Goal: Transaction & Acquisition: Purchase product/service

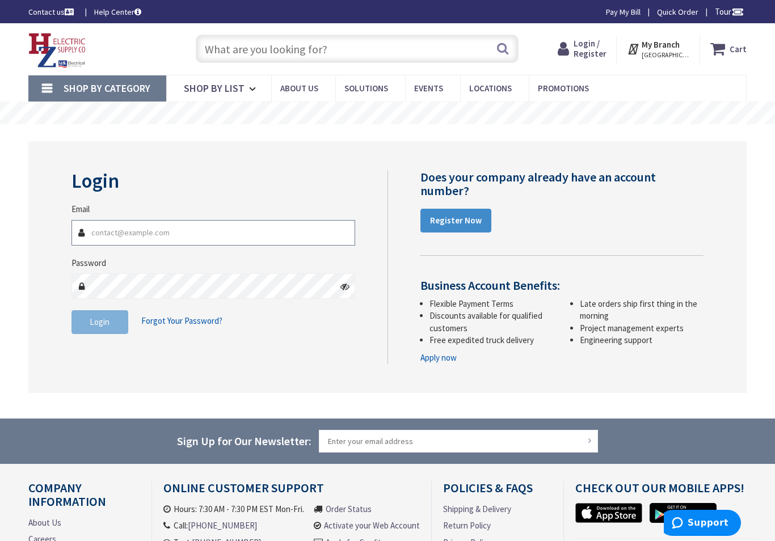
type input "[EMAIL_ADDRESS][DOMAIN_NAME]"
click at [99, 321] on button "Login" at bounding box center [99, 322] width 57 height 24
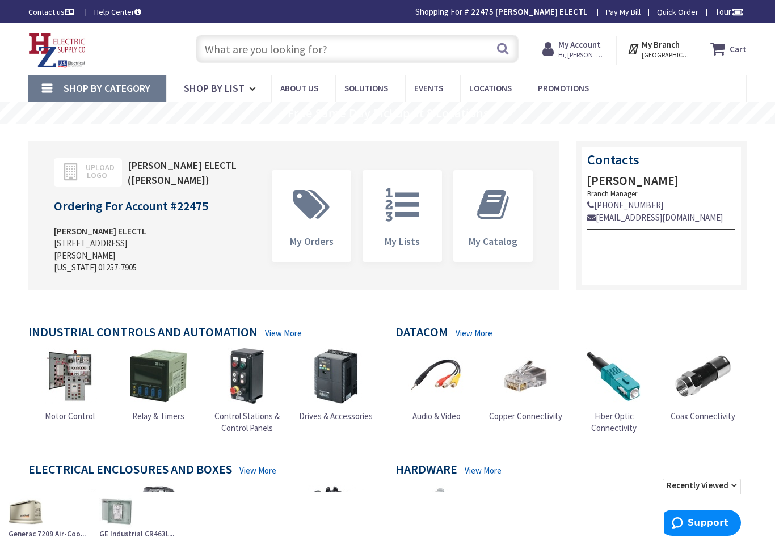
click at [226, 48] on input "text" at bounding box center [357, 49] width 323 height 28
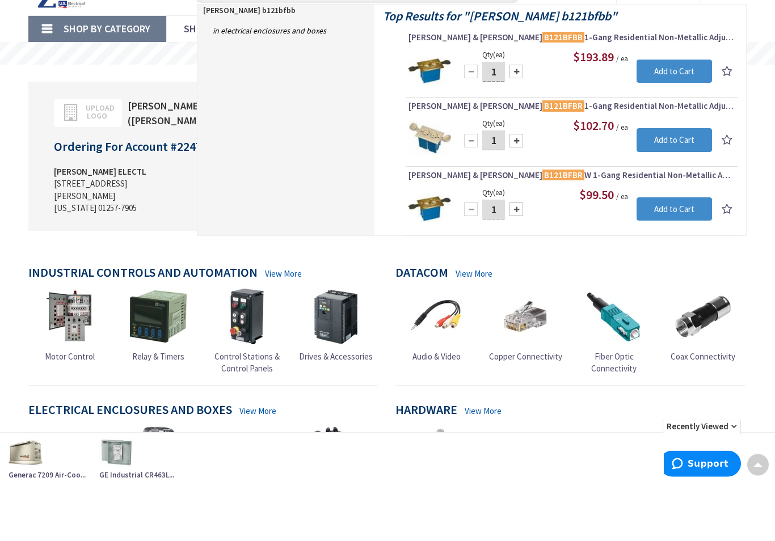
type input "Carlon b121bfbb"
click at [542, 228] on mark "B121BFBR" at bounding box center [563, 235] width 42 height 14
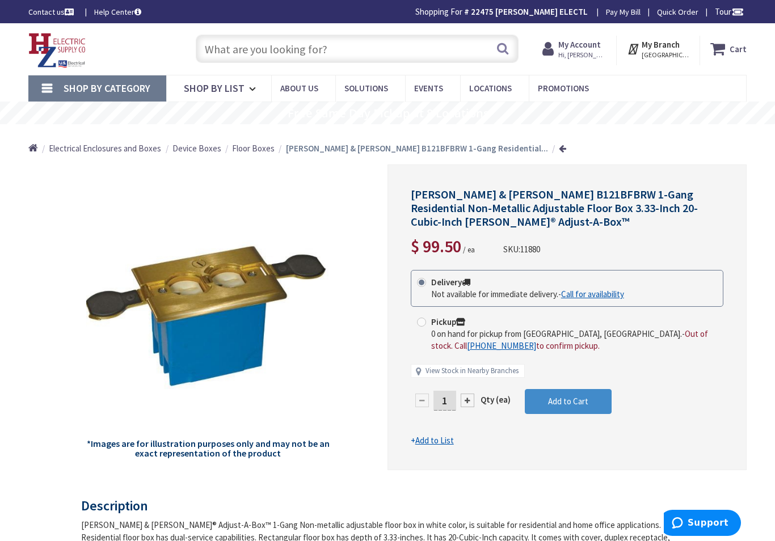
click at [591, 56] on span "Hi, douglas w" at bounding box center [582, 54] width 48 height 9
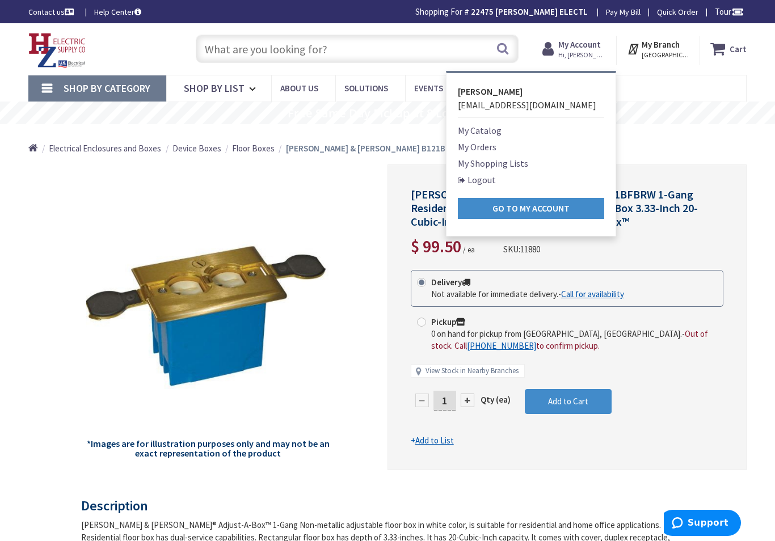
click at [494, 183] on link "Logout" at bounding box center [477, 180] width 38 height 14
